Goal: Find specific page/section: Find specific page/section

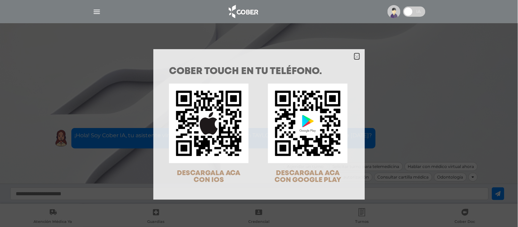
click at [355, 58] on icon "Close" at bounding box center [357, 56] width 5 height 5
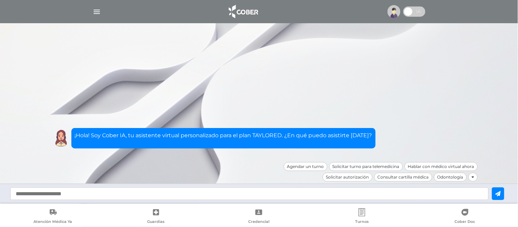
click at [395, 8] on img at bounding box center [394, 11] width 13 height 13
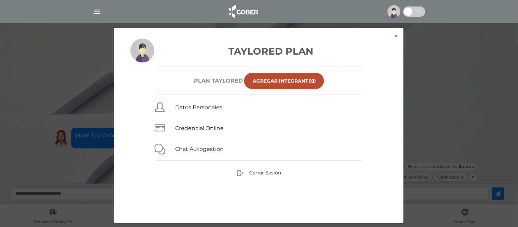
click at [395, 9] on img at bounding box center [394, 11] width 13 height 13
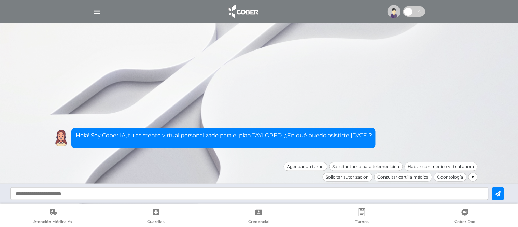
click at [94, 8] on div at bounding box center [259, 11] width 350 height 16
click at [94, 8] on img "button" at bounding box center [97, 12] width 9 height 9
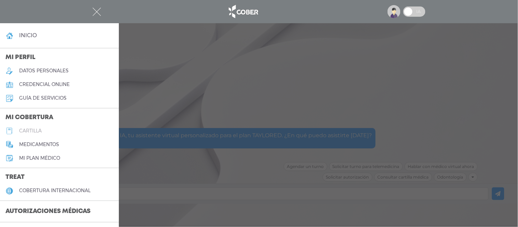
click at [45, 127] on link "cartilla" at bounding box center [59, 131] width 119 height 14
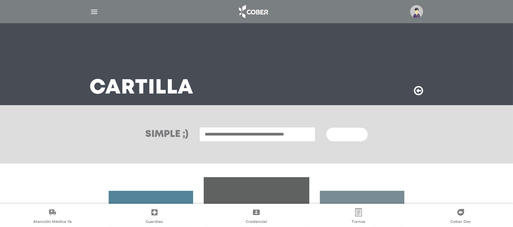
click at [206, 136] on input "text" at bounding box center [257, 134] width 116 height 15
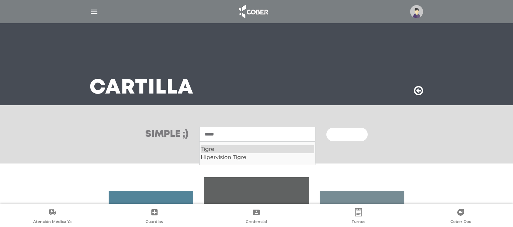
click at [216, 146] on div "Tigre" at bounding box center [257, 149] width 113 height 8
type input "*****"
click at [347, 138] on button "Buscar" at bounding box center [346, 135] width 41 height 14
